Goal: Navigation & Orientation: Find specific page/section

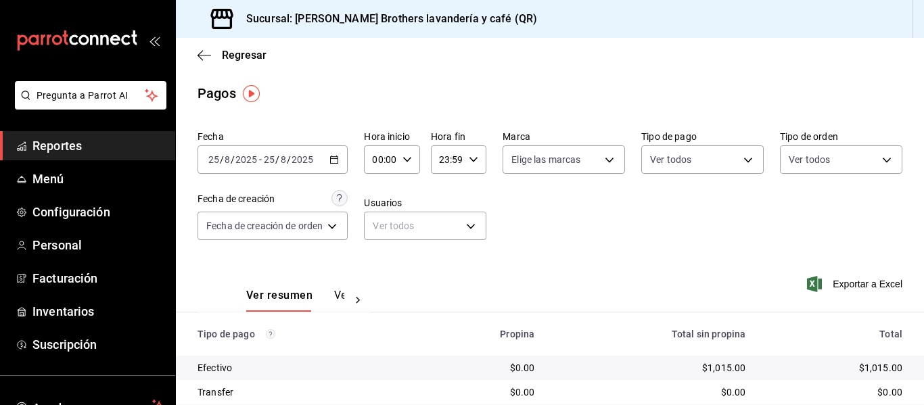
click at [157, 40] on div "mailbox folders" at bounding box center [87, 40] width 175 height 81
click at [151, 40] on icon "open_drawer_menu" at bounding box center [154, 40] width 11 height 11
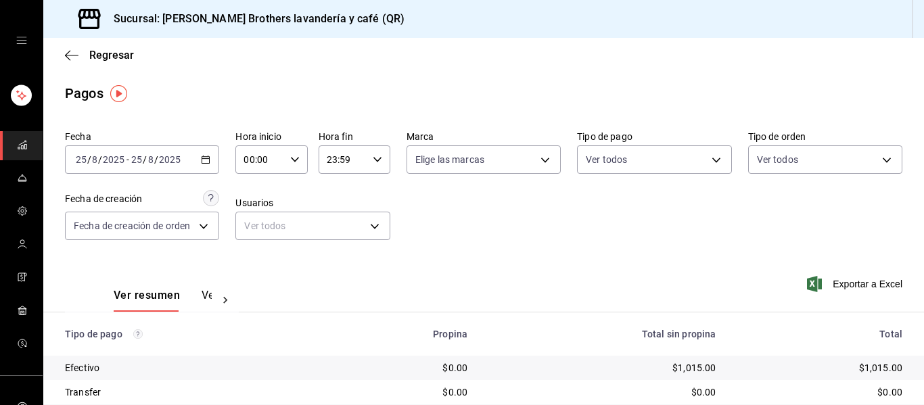
click at [16, 43] on icon "open drawer" at bounding box center [21, 40] width 10 height 7
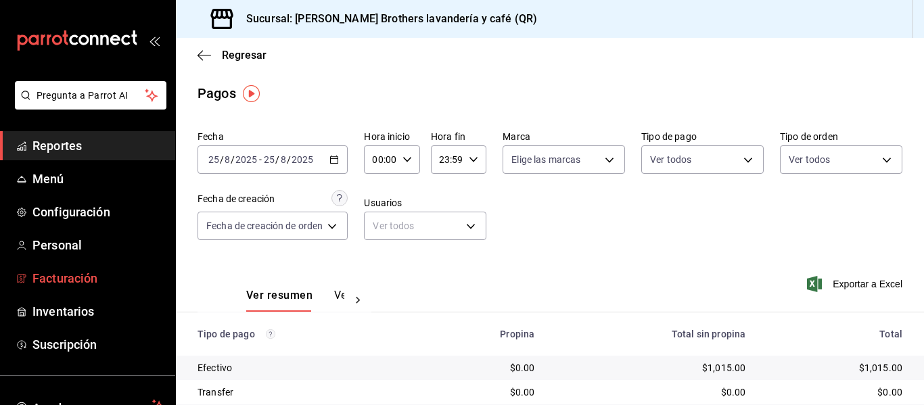
click at [72, 292] on link "Facturación" at bounding box center [87, 278] width 175 height 29
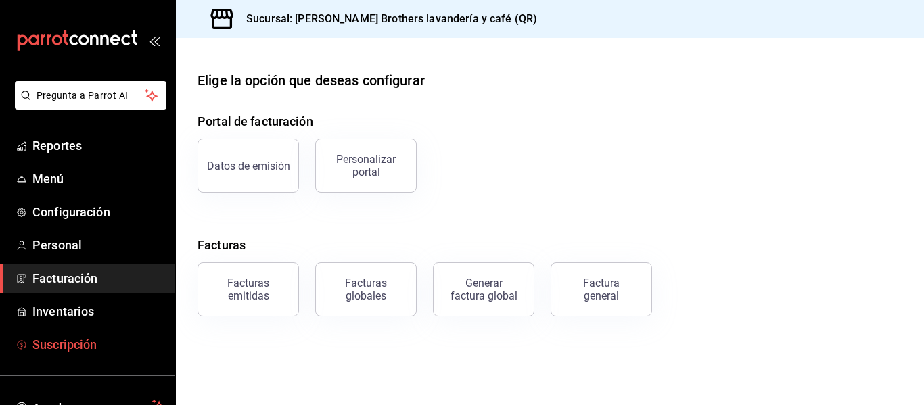
click at [72, 341] on span "Suscripción" at bounding box center [98, 344] width 132 height 18
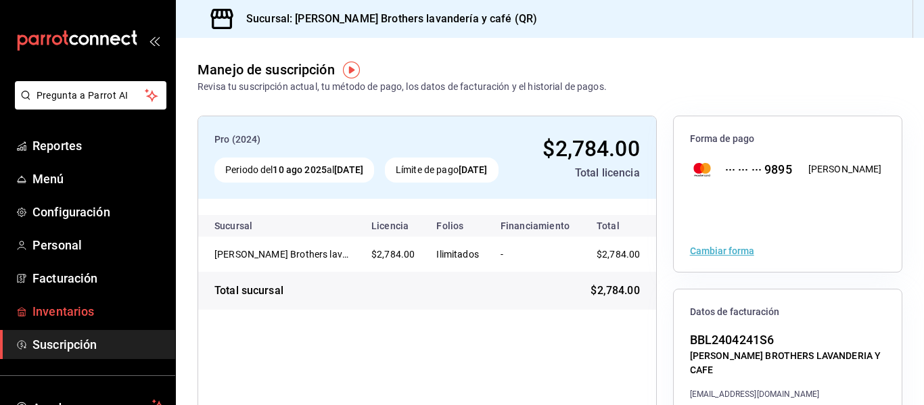
click at [87, 316] on span "Inventarios" at bounding box center [98, 311] width 132 height 18
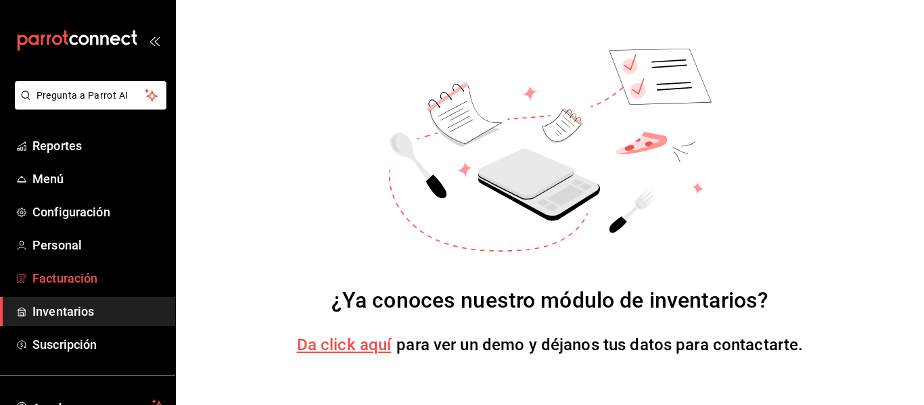
click at [87, 289] on link "Facturación" at bounding box center [87, 278] width 175 height 29
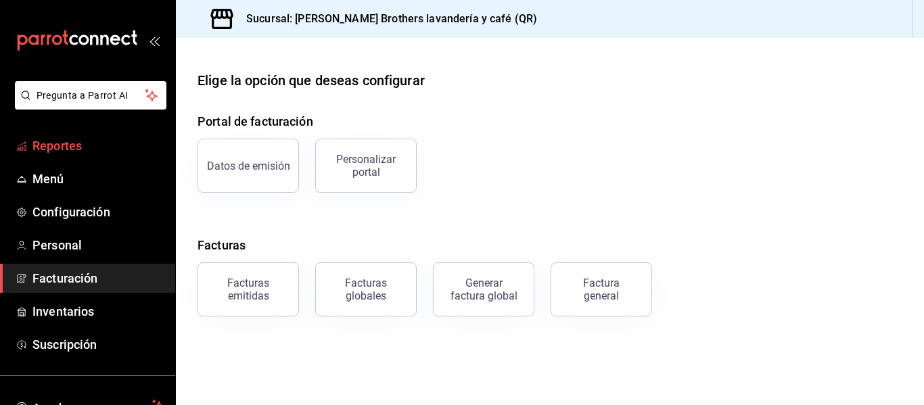
click at [72, 135] on link "Reportes" at bounding box center [87, 145] width 175 height 29
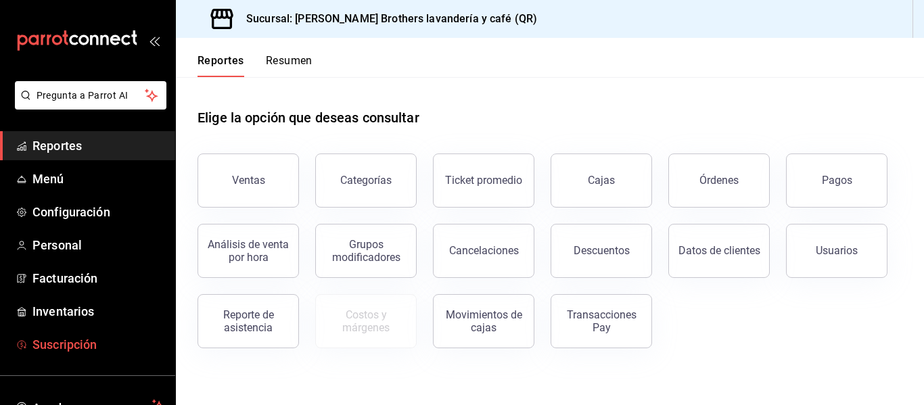
click at [83, 354] on link "Suscripción" at bounding box center [87, 344] width 175 height 29
